Goal: Information Seeking & Learning: Find specific fact

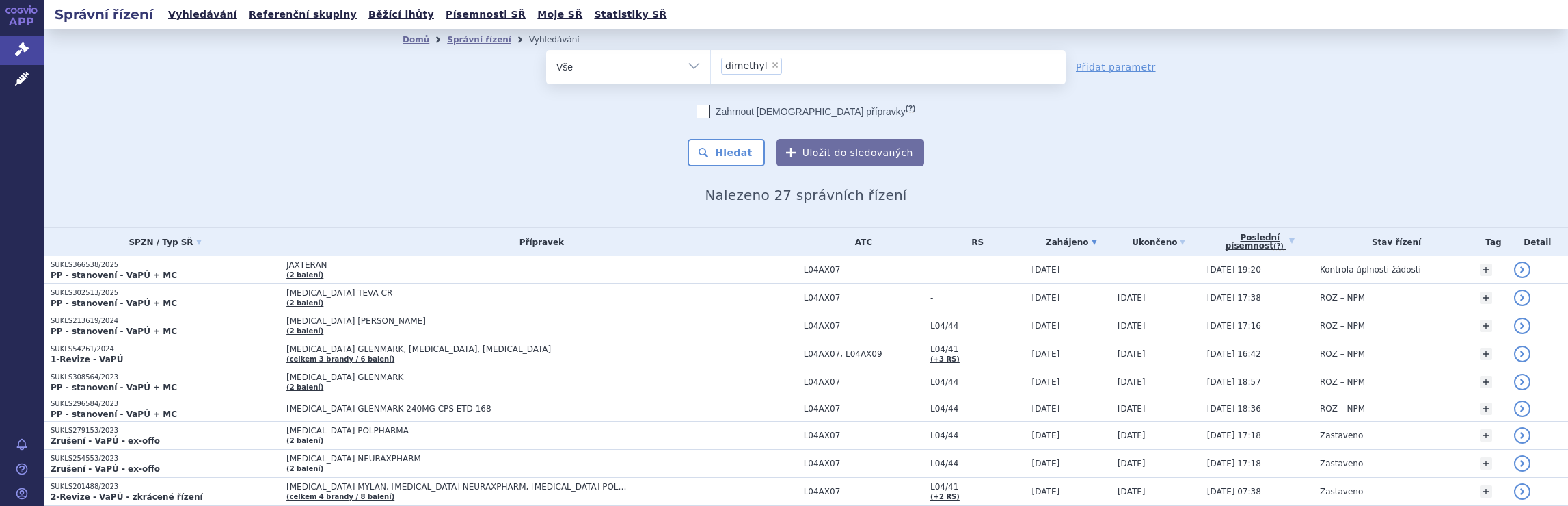
click at [819, 70] on ul "× dimethyl" at bounding box center [889, 65] width 355 height 30
click at [711, 70] on select "dimethyl" at bounding box center [710, 66] width 1 height 34
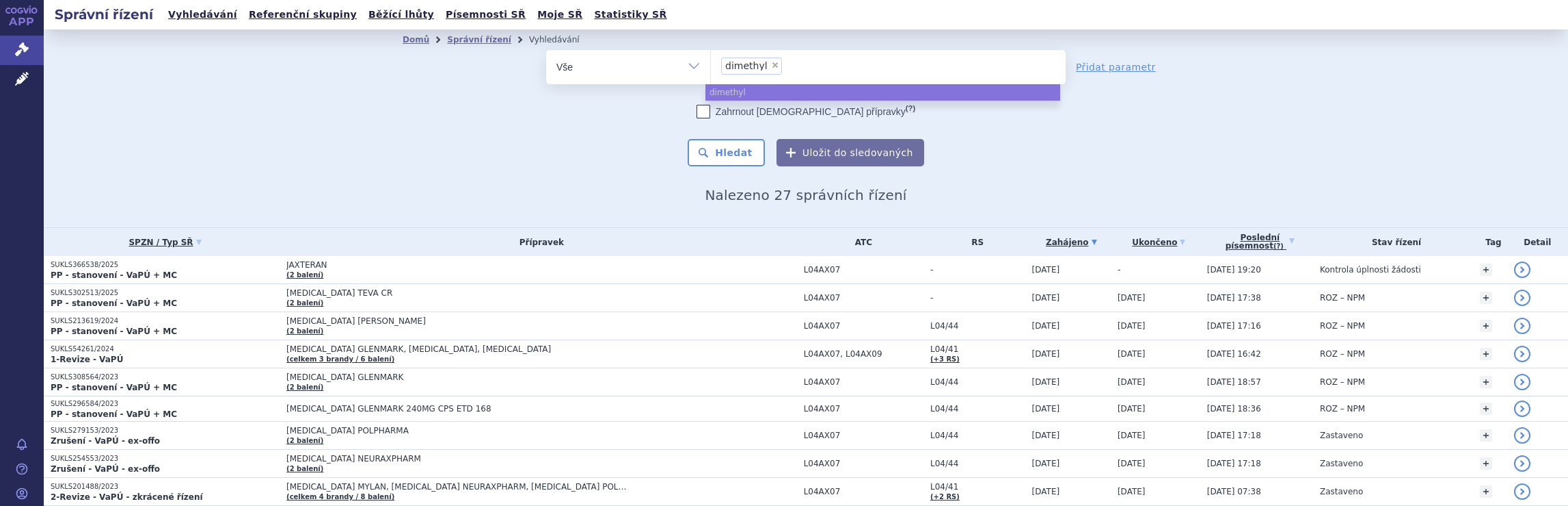
select select
type input "dimethyl"
type input "d"
type input "sky"
type input "skyc"
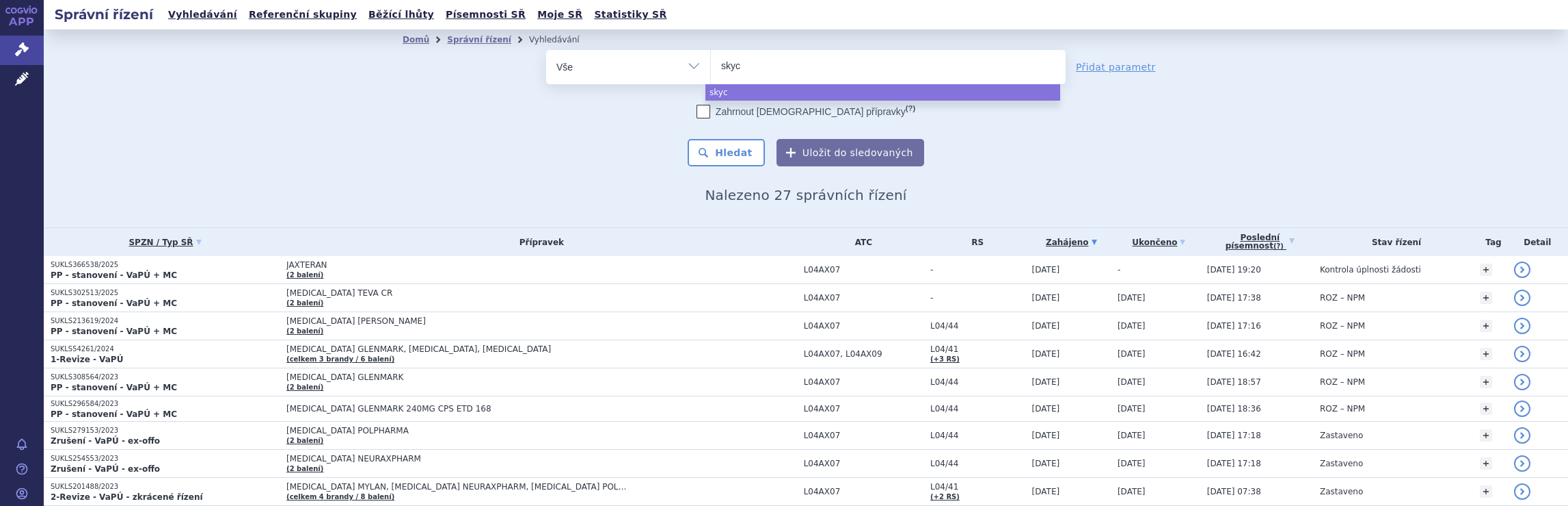
type input "skycl"
type input "skycla"
type input "skyclary"
type input "skyclarys"
select select "skyclarys"
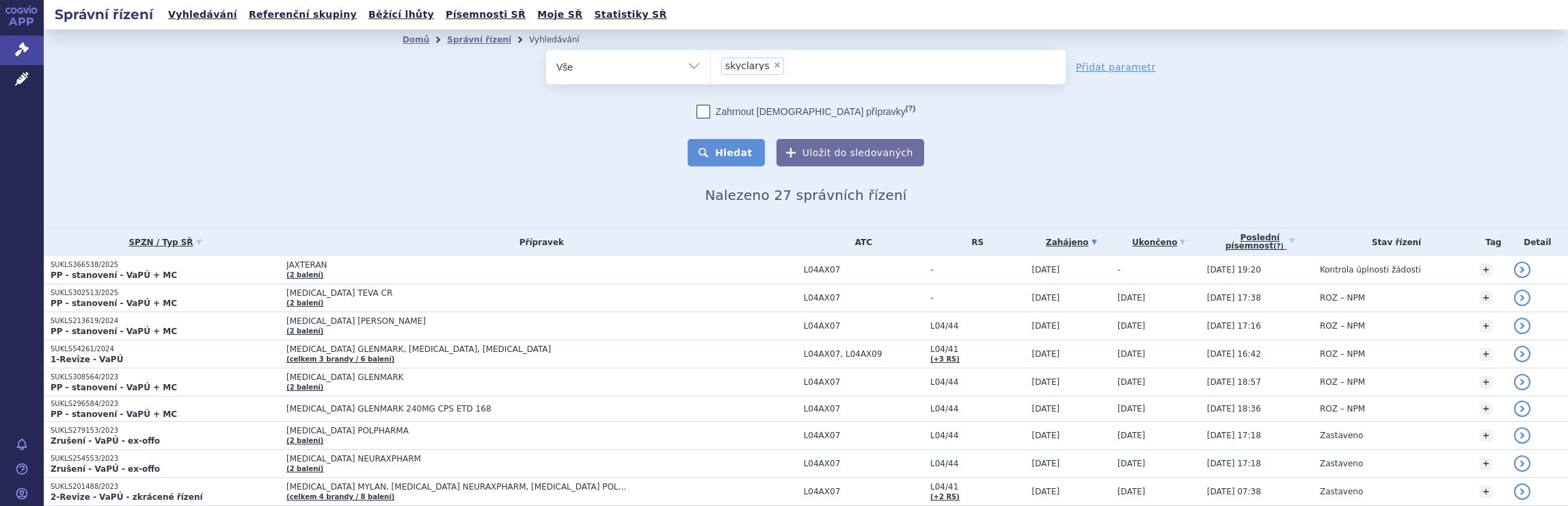
click at [744, 154] on button "Hledat" at bounding box center [726, 153] width 77 height 28
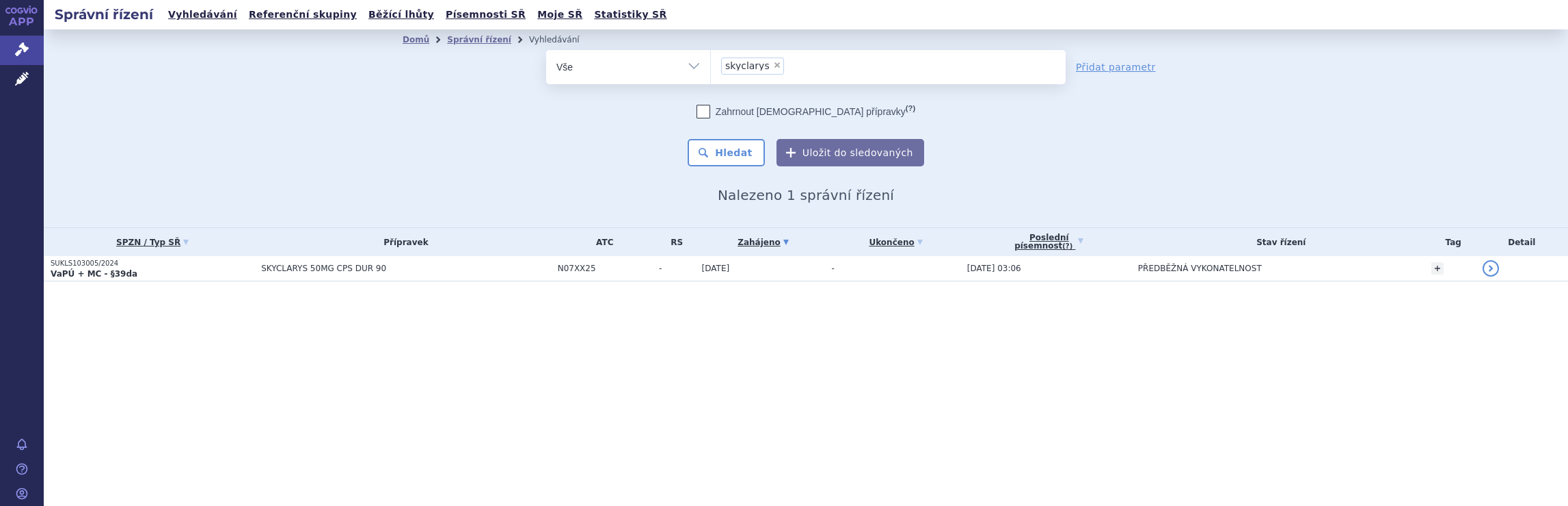
click at [333, 327] on section "Domů Správní řízení Vyhledávání Vyhledávání ve správních řízeních odstranit Vše" at bounding box center [805, 183] width 1525 height 307
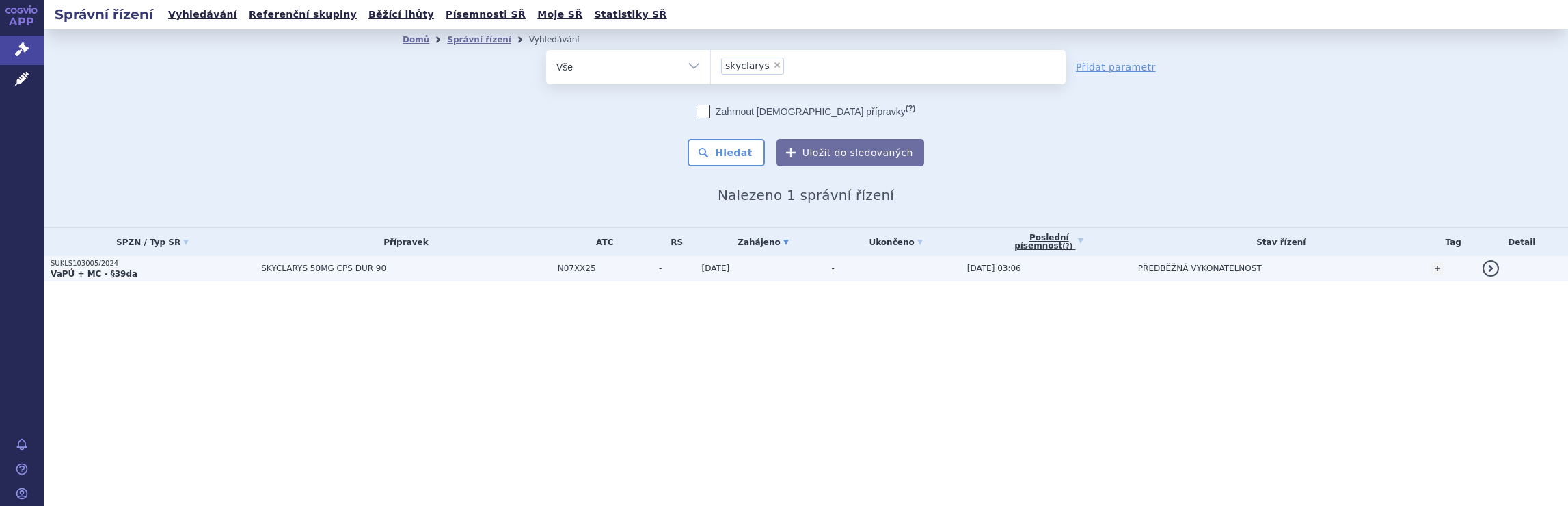
click at [506, 267] on span "SKYCLARYS 50MG CPS DUR 90" at bounding box center [406, 267] width 289 height 9
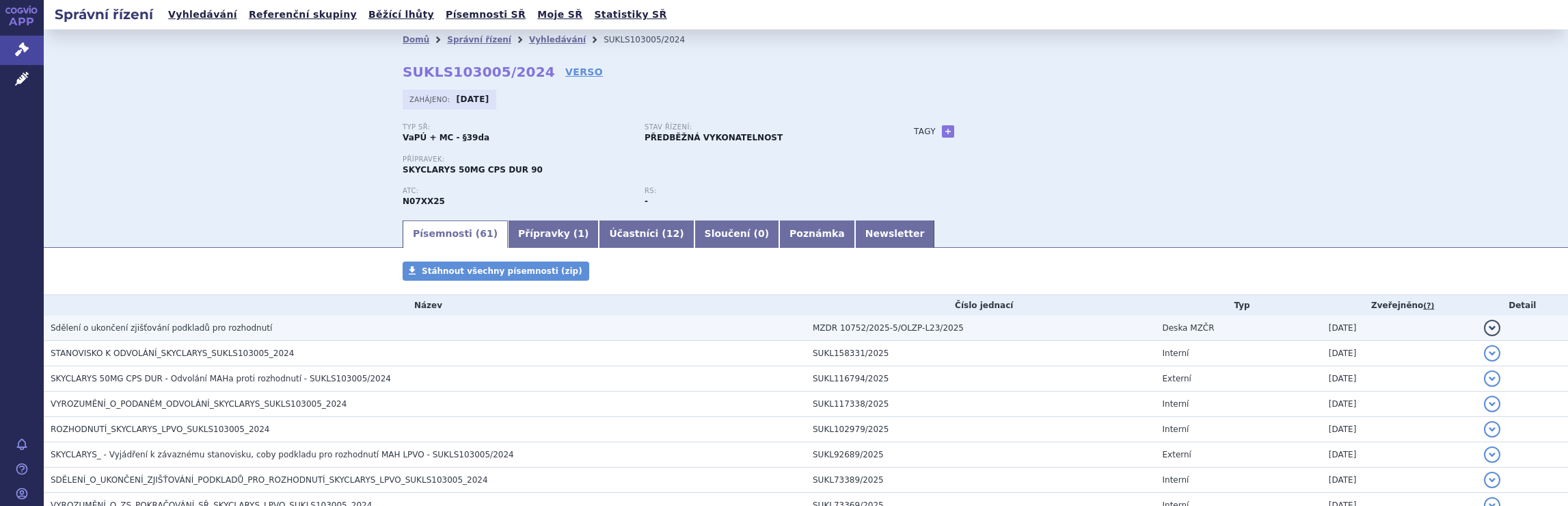
click at [177, 327] on span "Sdělení o ukončení zjišťování podkladů pro rozhodnutí" at bounding box center [162, 328] width 222 height 9
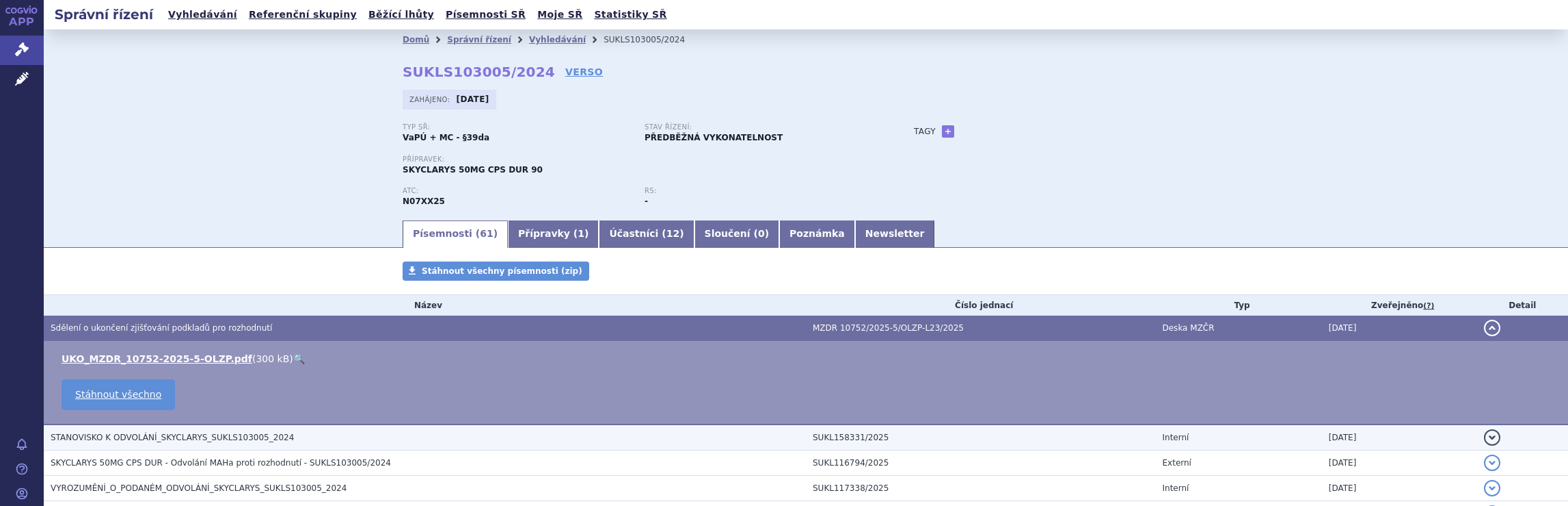
click at [192, 441] on span "STANOVISKO K ODVOLÁNÍ_SKYCLARYS_SUKLS103005_2024" at bounding box center [172, 437] width 243 height 9
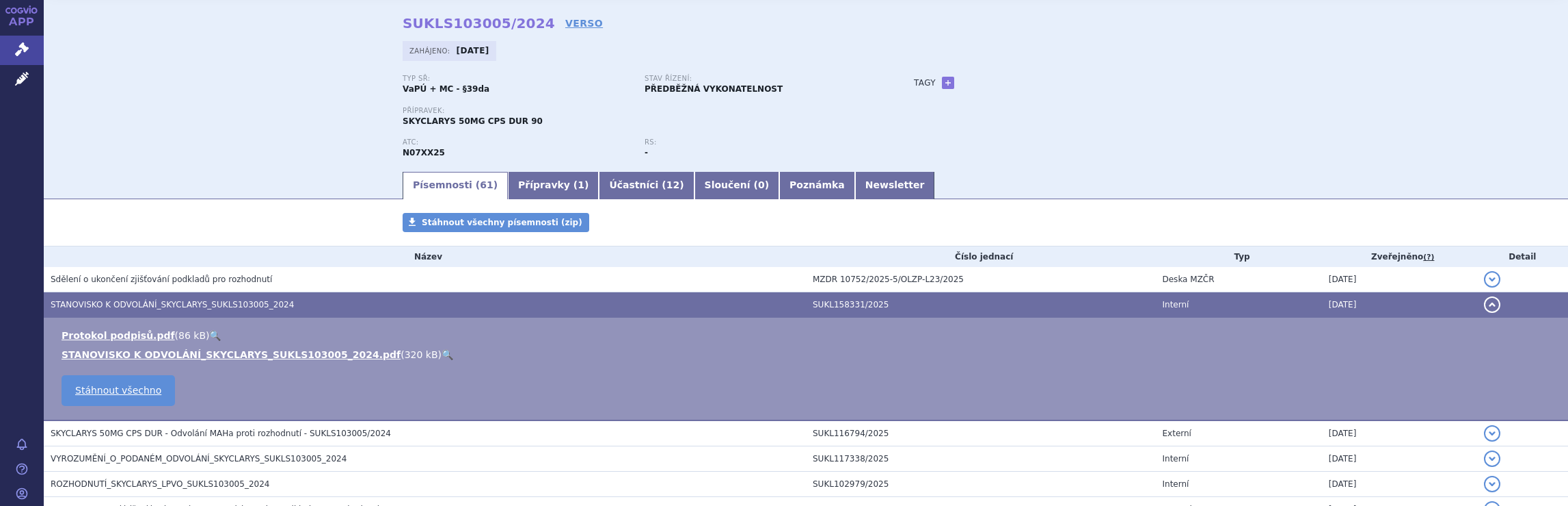
scroll to position [68, 0]
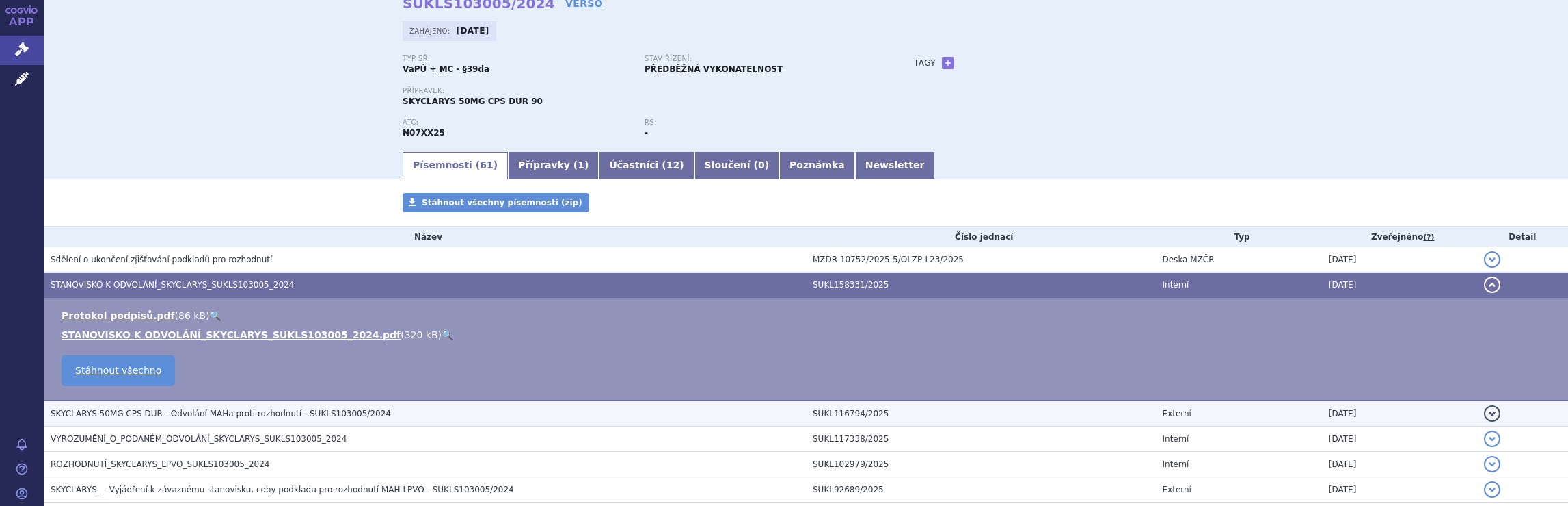
click at [258, 412] on span "SKYCLARYS 50MG CPS DUR - Odvolání MAHa proti rozhodnutí - SUKLS103005/2024" at bounding box center [221, 413] width 340 height 9
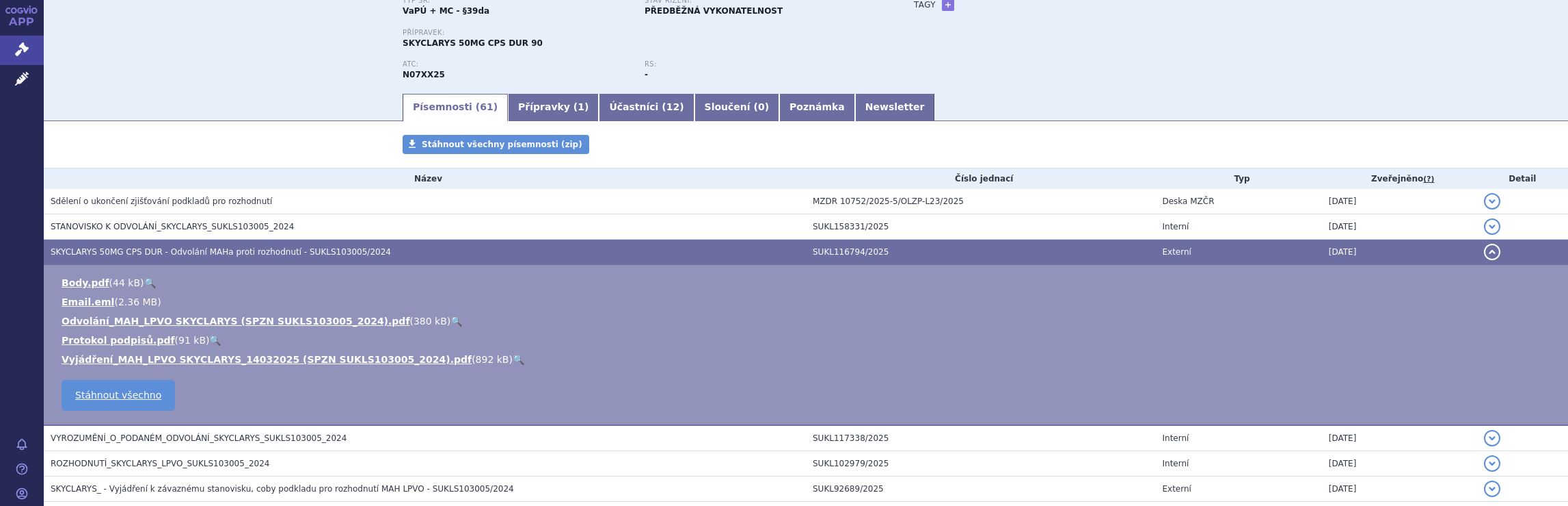
scroll to position [137, 0]
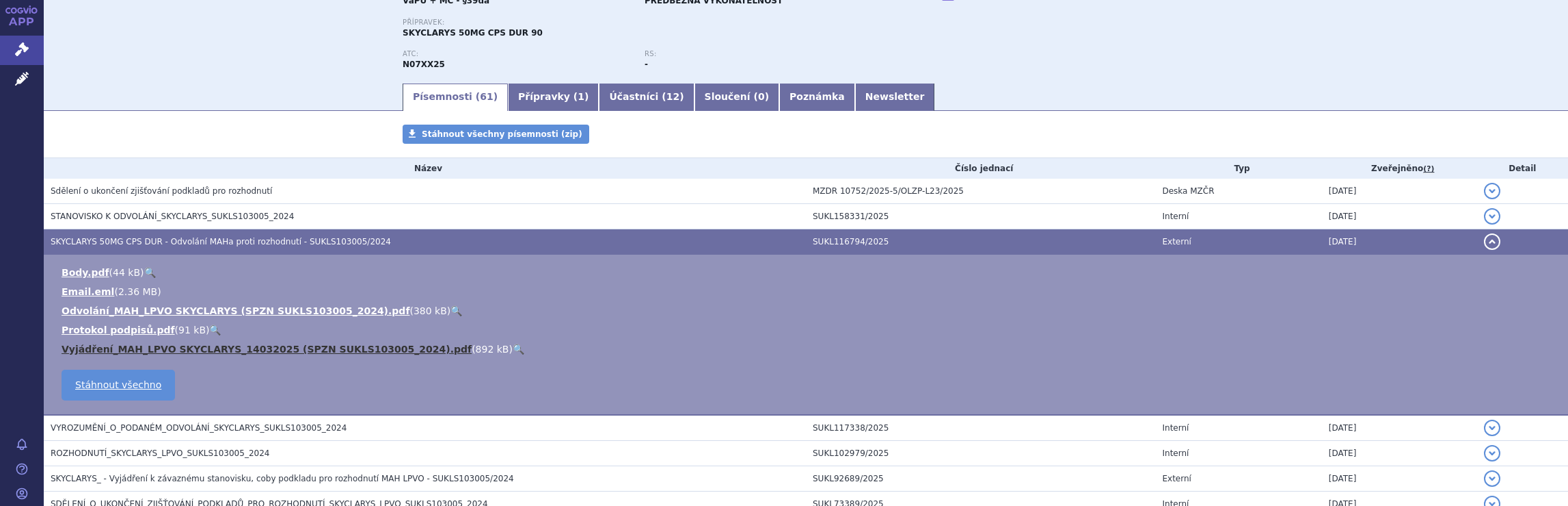
click at [275, 347] on link "Vyjádření_MAH_LPVO SKYCLARYS_14032025 (SPZN SUKLS103005_2024).pdf" at bounding box center [267, 349] width 410 height 11
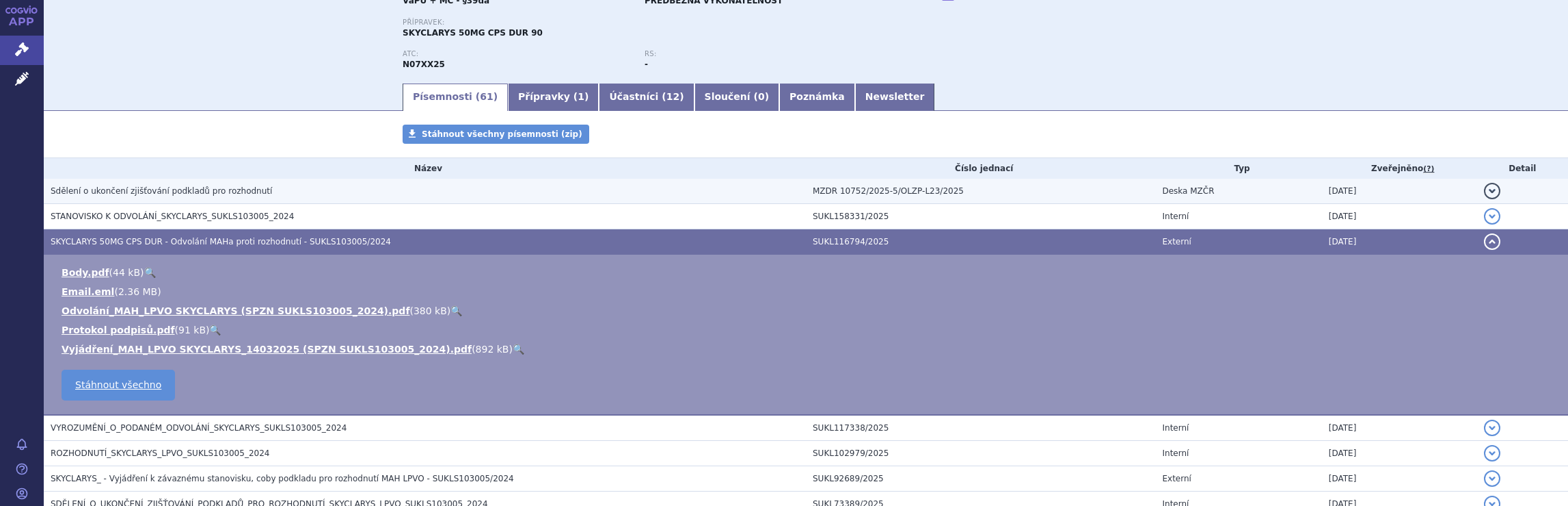
click at [245, 192] on span "Sdělení o ukončení zjišťování podkladů pro rozhodnutí" at bounding box center [162, 191] width 222 height 9
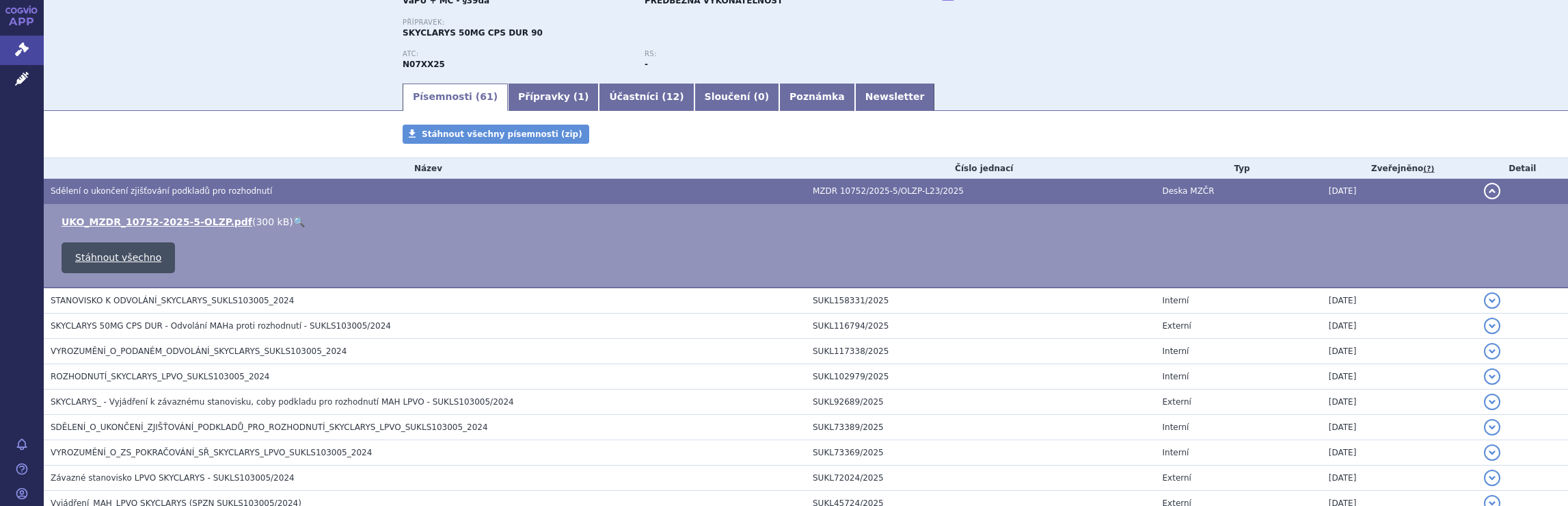
click at [133, 260] on link "Stáhnout všechno" at bounding box center [118, 257] width 114 height 30
click at [158, 220] on link "UKO_MZDR_10752-2025-5-OLZP.pdf" at bounding box center [156, 221] width 190 height 11
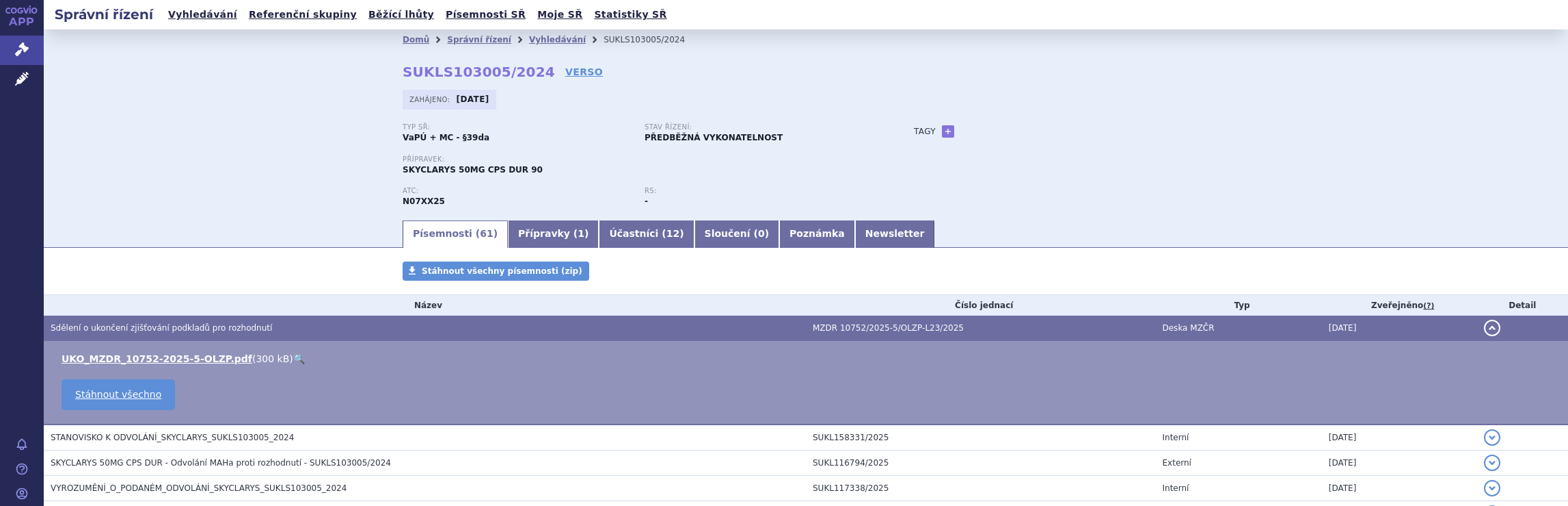
click at [222, 332] on span "Sdělení o ukončení zjišťování podkladů pro rozhodnutí" at bounding box center [162, 328] width 222 height 9
